Goal: Information Seeking & Learning: Learn about a topic

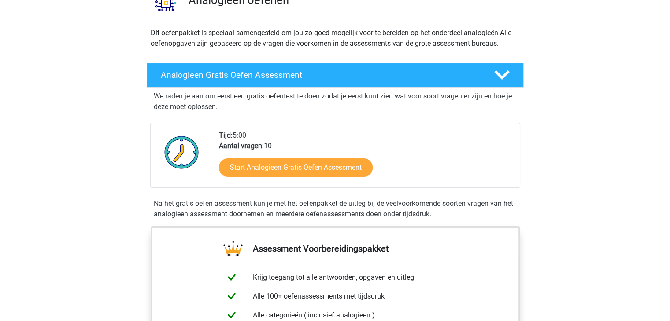
scroll to position [88, 0]
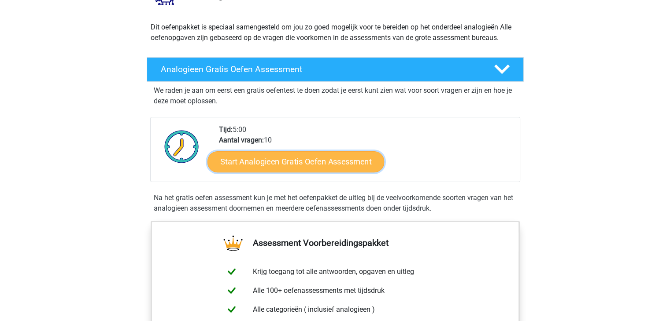
click at [321, 166] on link "Start Analogieen Gratis Oefen Assessment" at bounding box center [295, 161] width 177 height 21
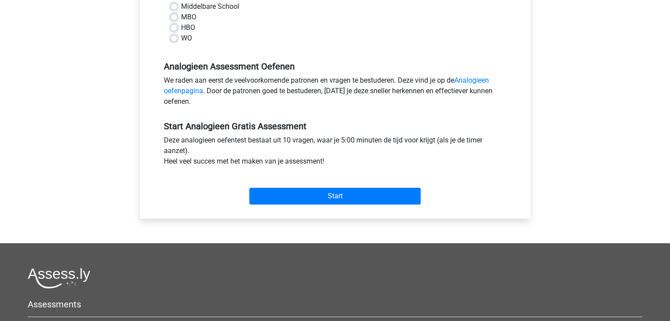
scroll to position [220, 0]
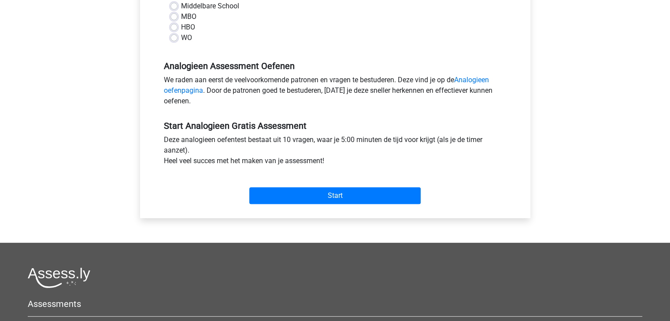
click at [181, 16] on label "MBO" at bounding box center [188, 16] width 15 height 11
click at [173, 16] on input "MBO" at bounding box center [173, 15] width 7 height 9
radio input "true"
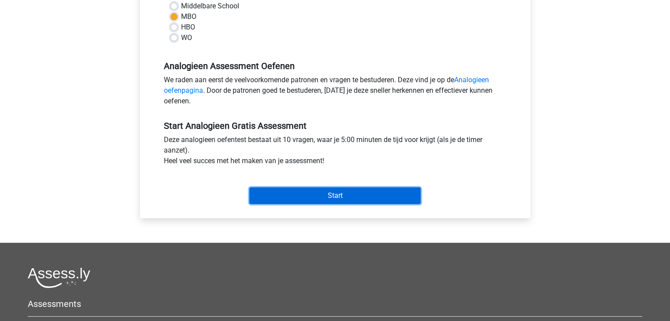
click at [274, 189] on input "Start" at bounding box center [334, 196] width 171 height 17
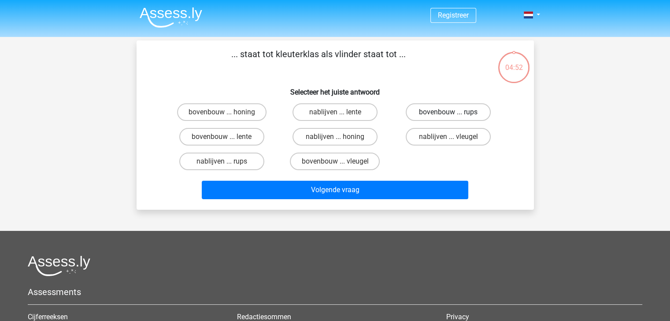
click at [430, 111] on label "bovenbouw ... rups" at bounding box center [447, 112] width 85 height 18
click at [448, 112] on input "bovenbouw ... rups" at bounding box center [451, 115] width 6 height 6
radio input "true"
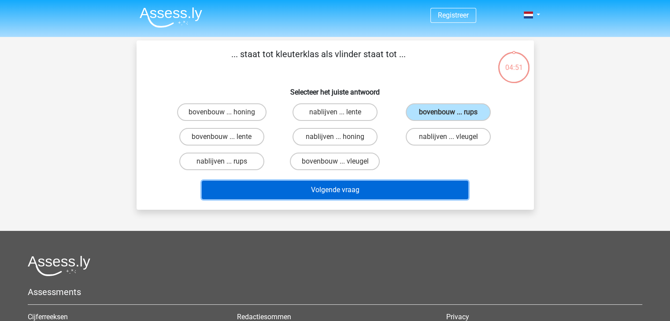
click at [428, 189] on button "Volgende vraag" at bounding box center [335, 190] width 266 height 18
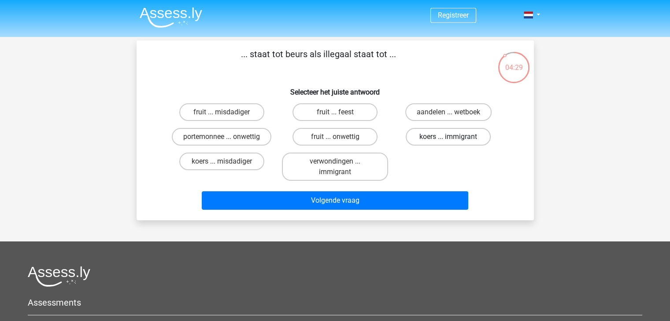
click at [460, 133] on label "koers ... immigrant" at bounding box center [447, 137] width 85 height 18
click at [454, 137] on input "koers ... immigrant" at bounding box center [451, 140] width 6 height 6
radio input "true"
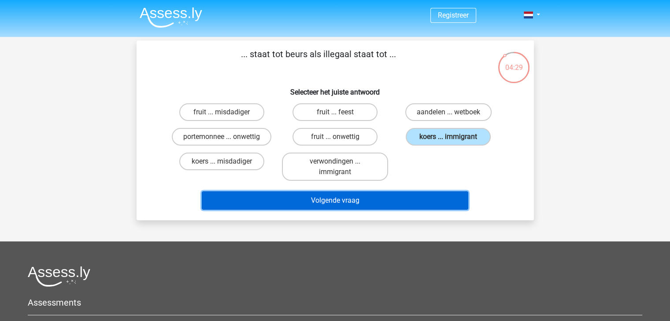
click at [431, 199] on button "Volgende vraag" at bounding box center [335, 201] width 266 height 18
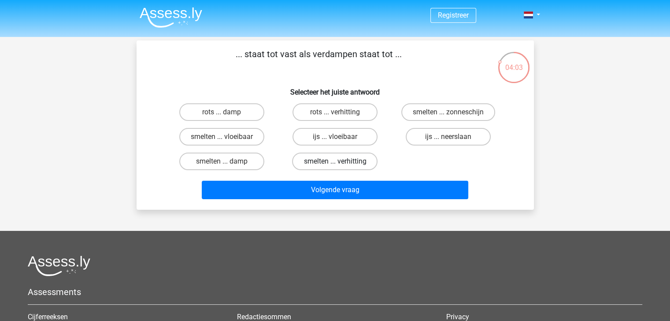
click at [314, 159] on label "smelten ... verhitting" at bounding box center [334, 162] width 85 height 18
click at [335, 162] on input "smelten ... verhitting" at bounding box center [338, 165] width 6 height 6
radio input "true"
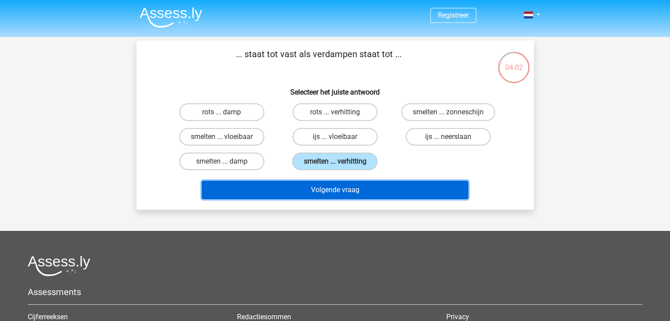
click at [329, 185] on button "Volgende vraag" at bounding box center [335, 190] width 266 height 18
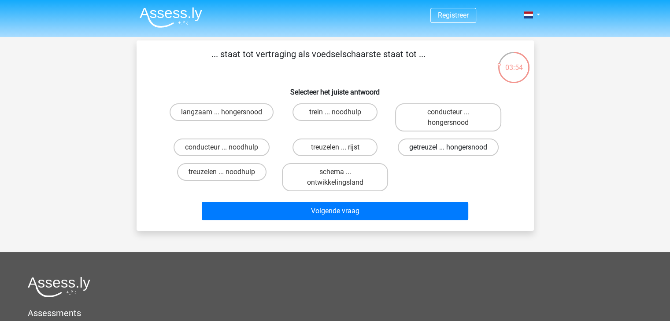
click at [429, 148] on label "getreuzel ... hongersnood" at bounding box center [448, 148] width 101 height 18
click at [448, 148] on input "getreuzel ... hongersnood" at bounding box center [451, 150] width 6 height 6
radio input "true"
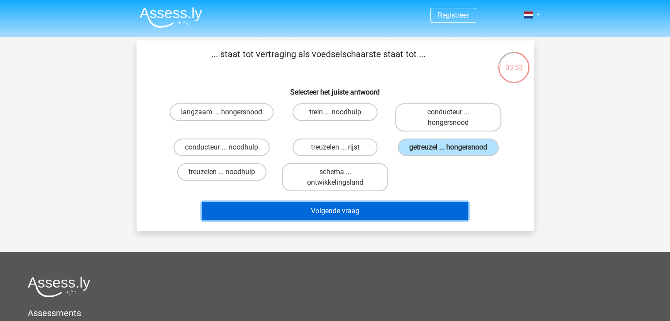
click at [412, 207] on button "Volgende vraag" at bounding box center [335, 211] width 266 height 18
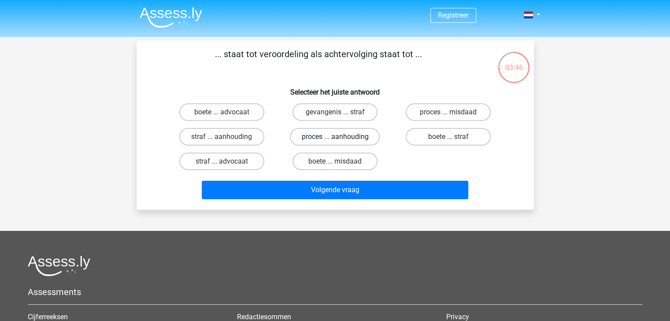
drag, startPoint x: 314, startPoint y: 135, endPoint x: 318, endPoint y: 141, distance: 7.3
click at [315, 135] on label "proces ... aanhouding" at bounding box center [335, 137] width 90 height 18
click at [335, 137] on input "proces ... aanhouding" at bounding box center [338, 140] width 6 height 6
radio input "true"
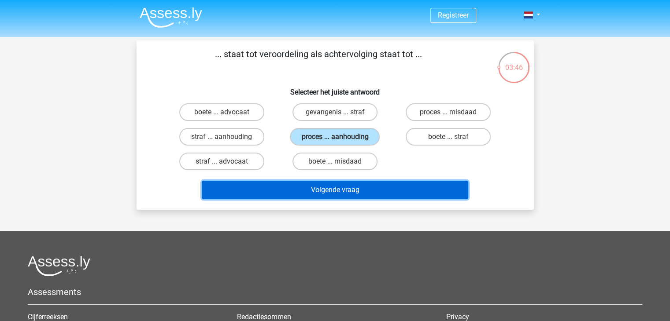
click at [329, 191] on button "Volgende vraag" at bounding box center [335, 190] width 266 height 18
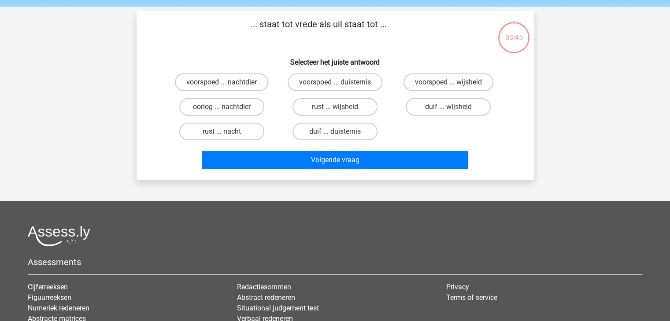
scroll to position [41, 0]
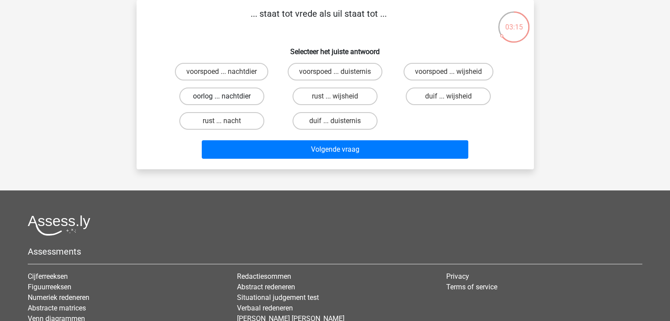
click at [245, 93] on label "oorlog ... nachtdier" at bounding box center [221, 97] width 85 height 18
click at [227, 96] on input "oorlog ... nachtdier" at bounding box center [224, 99] width 6 height 6
radio input "true"
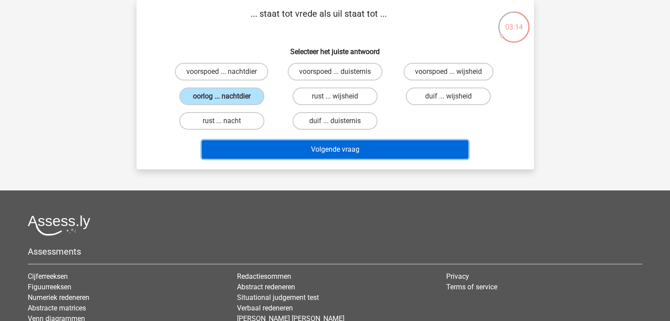
click at [273, 149] on button "Volgende vraag" at bounding box center [335, 149] width 266 height 18
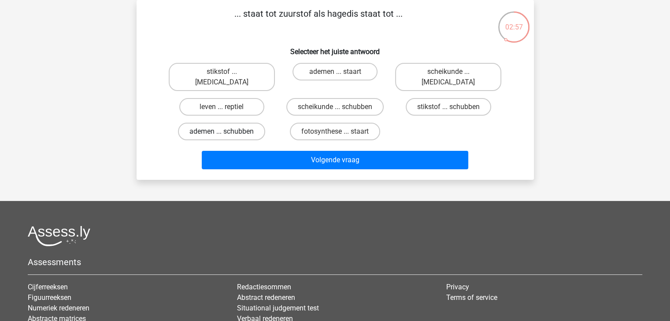
click at [238, 123] on label "ademen ... schubben" at bounding box center [221, 132] width 87 height 18
click at [227, 132] on input "ademen ... schubben" at bounding box center [224, 135] width 6 height 6
radio input "true"
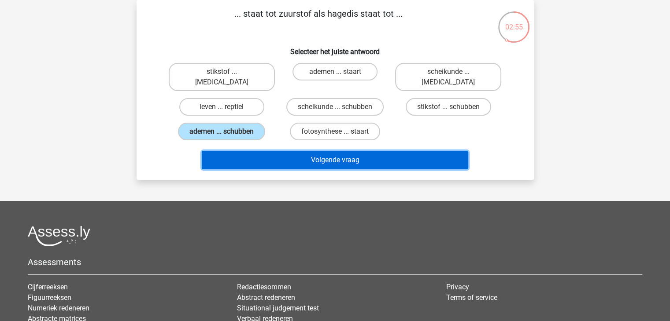
click at [270, 151] on button "Volgende vraag" at bounding box center [335, 160] width 266 height 18
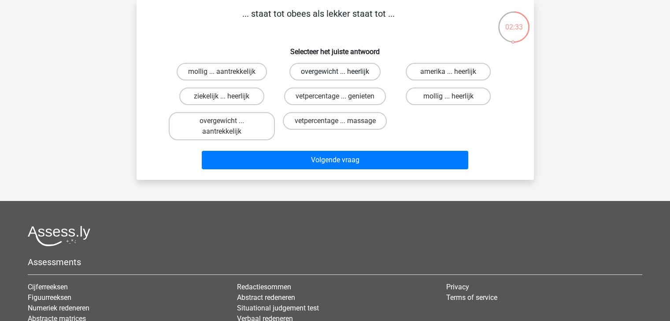
click at [328, 70] on label "overgewicht ... heerlijk" at bounding box center [334, 72] width 91 height 18
click at [335, 72] on input "overgewicht ... heerlijk" at bounding box center [338, 75] width 6 height 6
radio input "true"
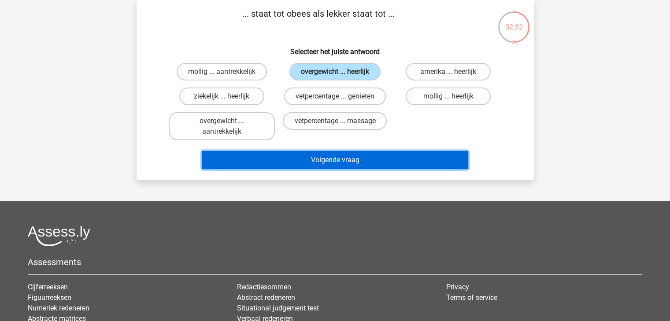
click at [337, 158] on button "Volgende vraag" at bounding box center [335, 160] width 266 height 18
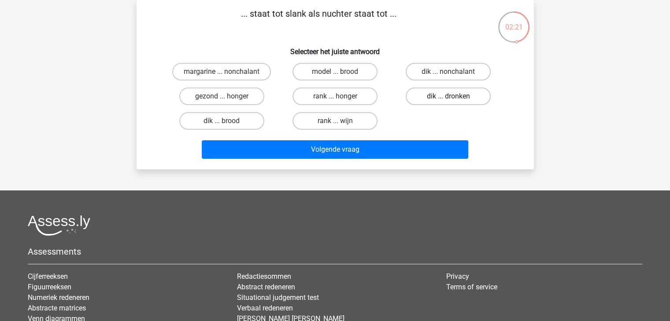
click at [440, 94] on label "dik ... dronken" at bounding box center [447, 97] width 85 height 18
click at [448, 96] on input "dik ... dronken" at bounding box center [451, 99] width 6 height 6
radio input "true"
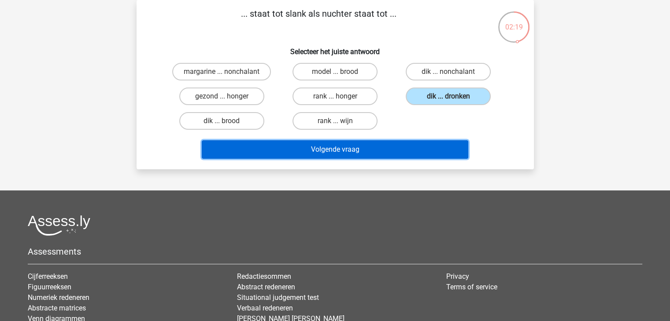
click at [402, 148] on button "Volgende vraag" at bounding box center [335, 149] width 266 height 18
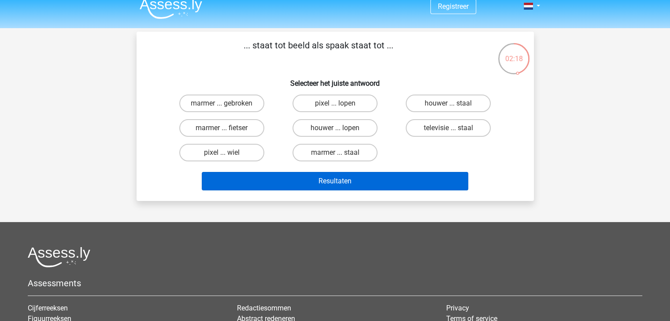
scroll to position [0, 0]
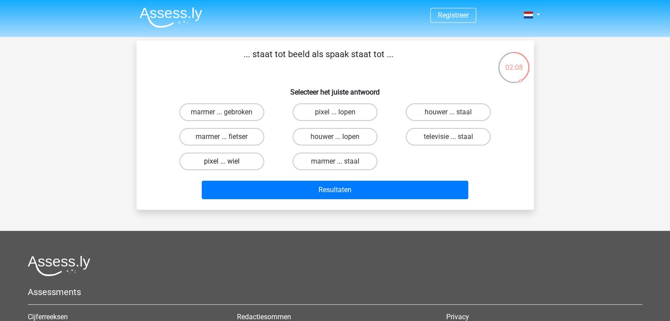
click at [228, 158] on label "pixel ... wiel" at bounding box center [221, 162] width 85 height 18
click at [227, 162] on input "pixel ... wiel" at bounding box center [224, 165] width 6 height 6
radio input "true"
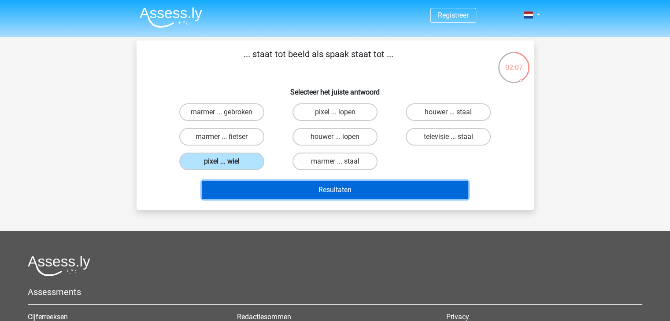
click at [258, 192] on button "Resultaten" at bounding box center [335, 190] width 266 height 18
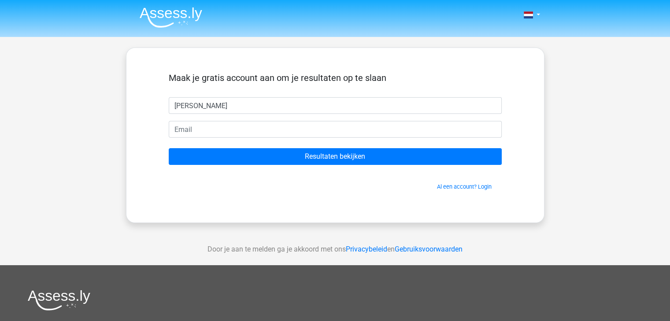
type input "[PERSON_NAME]"
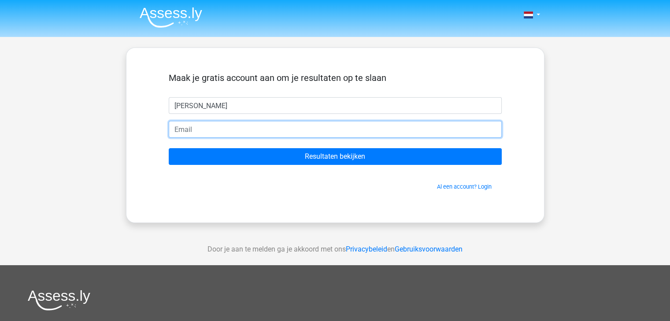
click at [205, 125] on input "email" at bounding box center [335, 129] width 333 height 17
click at [219, 138] on form "Maak je gratis account aan om je resultaten op te slaan [PERSON_NAME] Resultate…" at bounding box center [335, 132] width 333 height 118
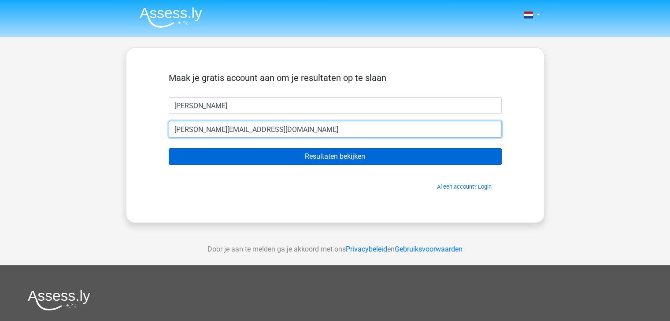
type input "[PERSON_NAME][EMAIL_ADDRESS][DOMAIN_NAME]"
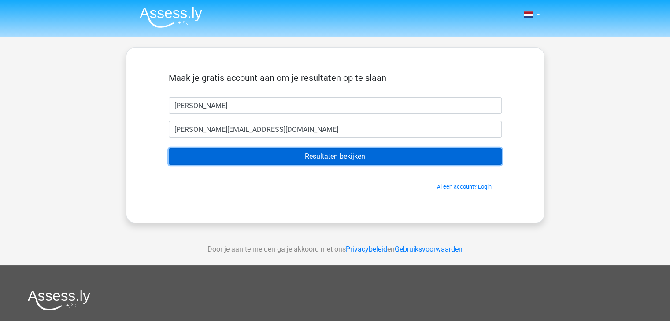
click at [290, 155] on input "Resultaten bekijken" at bounding box center [335, 156] width 333 height 17
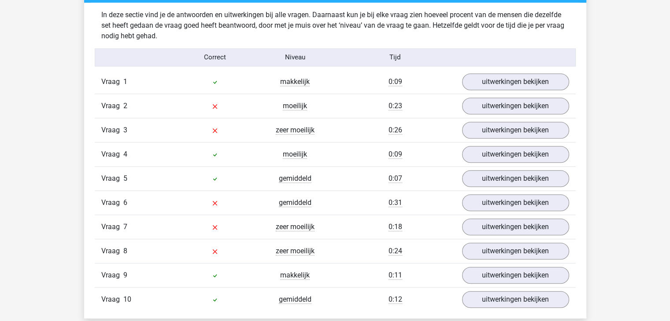
scroll to position [704, 0]
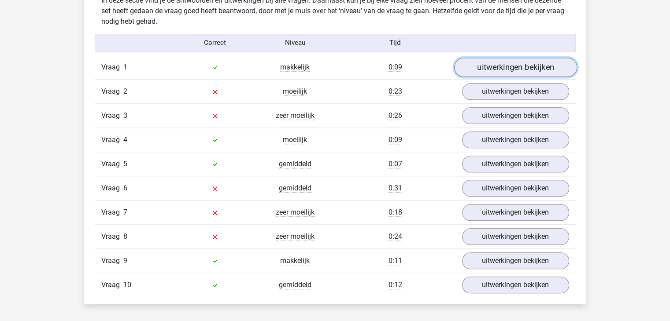
click at [474, 66] on link "uitwerkingen bekijken" at bounding box center [514, 67] width 123 height 19
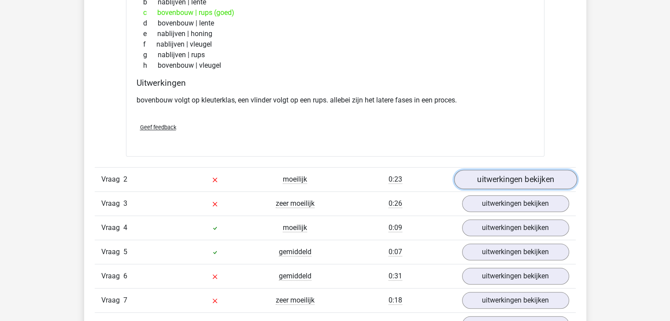
click at [500, 176] on link "uitwerkingen bekijken" at bounding box center [514, 179] width 123 height 19
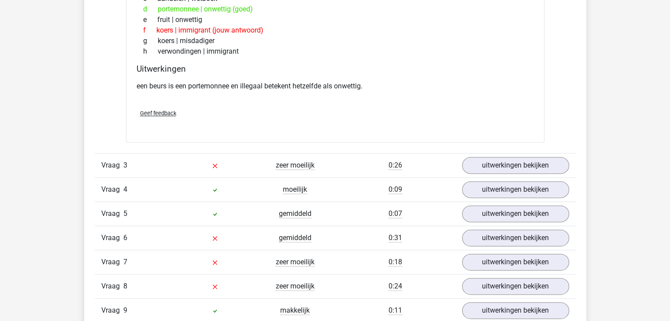
scroll to position [1101, 0]
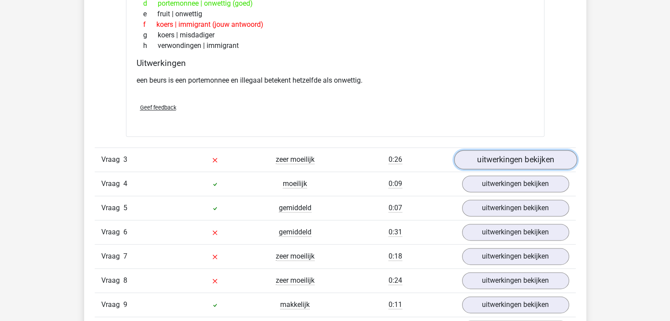
click at [496, 158] on link "uitwerkingen bekijken" at bounding box center [514, 160] width 123 height 19
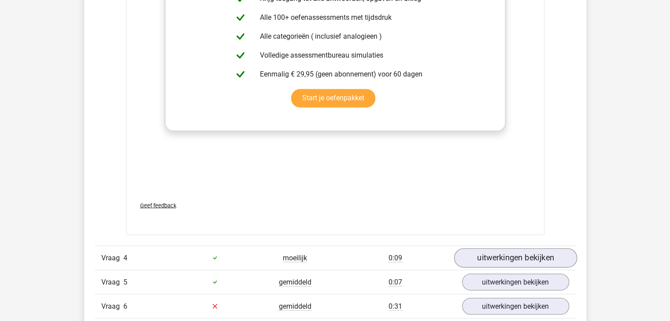
scroll to position [1585, 0]
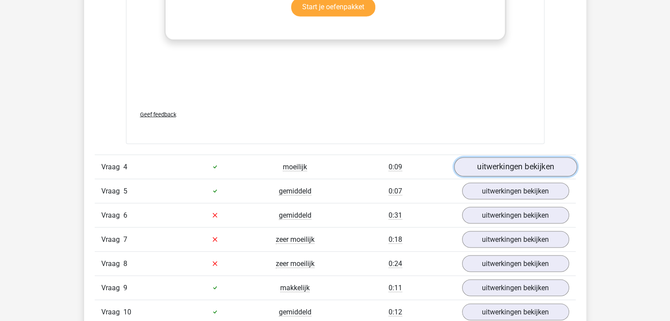
click at [484, 166] on link "uitwerkingen bekijken" at bounding box center [514, 166] width 123 height 19
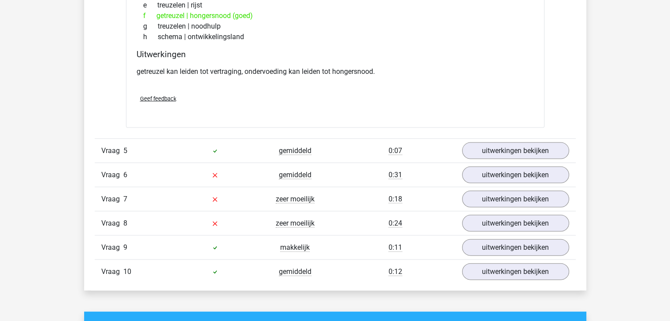
scroll to position [1893, 0]
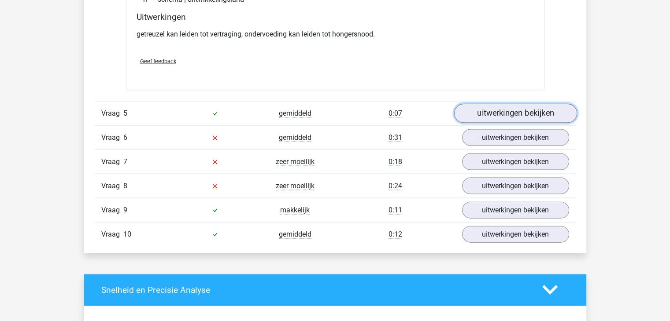
click at [505, 111] on link "uitwerkingen bekijken" at bounding box center [514, 113] width 123 height 19
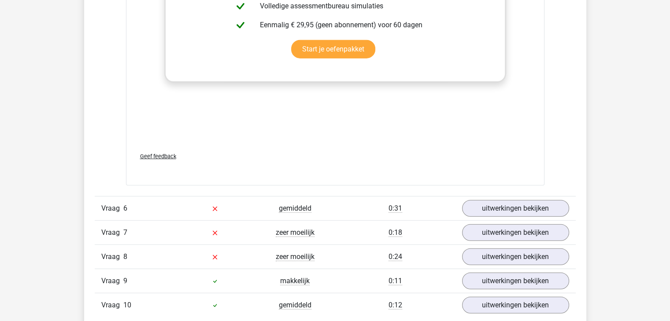
scroll to position [2289, 0]
click at [481, 206] on link "uitwerkingen bekijken" at bounding box center [514, 208] width 123 height 19
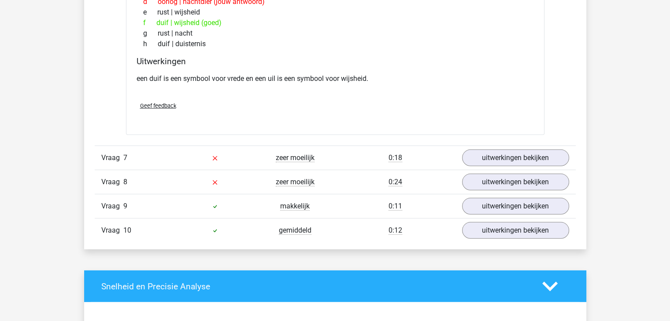
scroll to position [2642, 0]
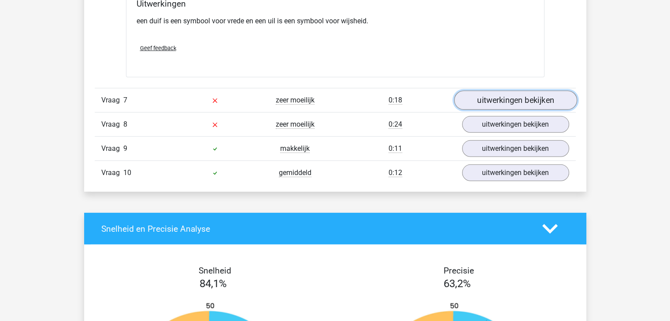
click at [485, 103] on link "uitwerkingen bekijken" at bounding box center [514, 100] width 123 height 19
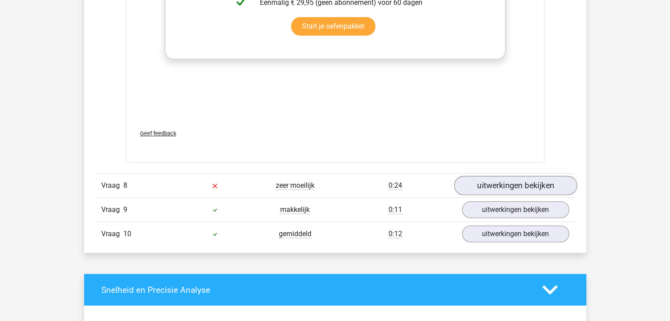
scroll to position [3038, 0]
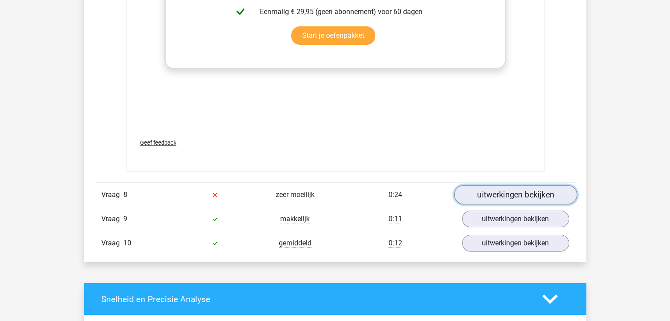
click at [498, 192] on link "uitwerkingen bekijken" at bounding box center [514, 195] width 123 height 19
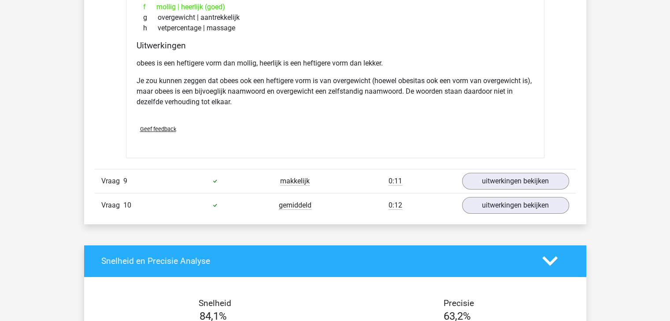
scroll to position [3346, 0]
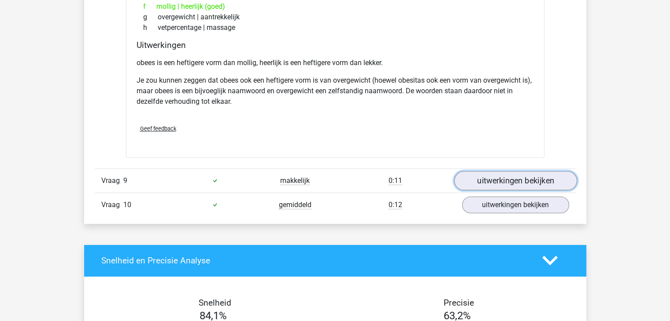
click at [497, 183] on link "uitwerkingen bekijken" at bounding box center [514, 180] width 123 height 19
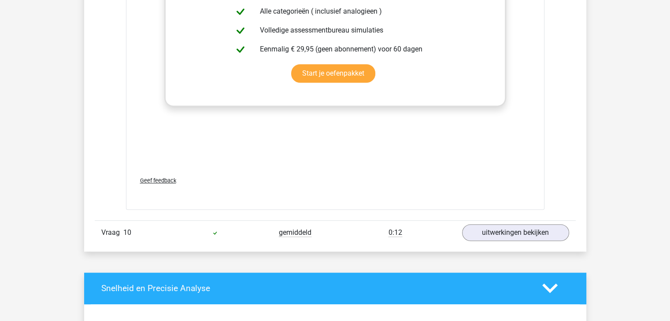
scroll to position [3786, 0]
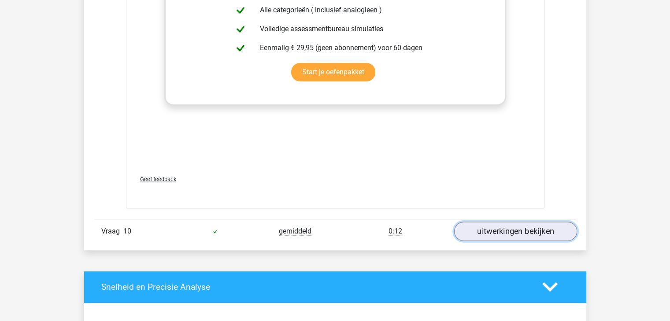
click at [488, 228] on link "uitwerkingen bekijken" at bounding box center [514, 231] width 123 height 19
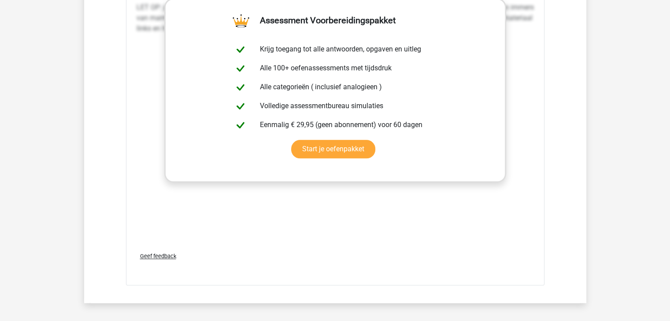
scroll to position [4094, 0]
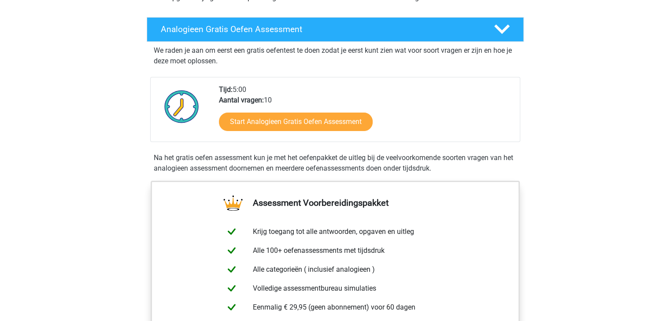
scroll to position [132, 0]
